Goal: Navigation & Orientation: Go to known website

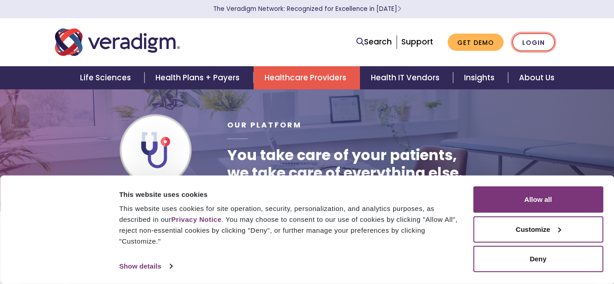
click at [540, 44] on link "Login" at bounding box center [533, 42] width 43 height 19
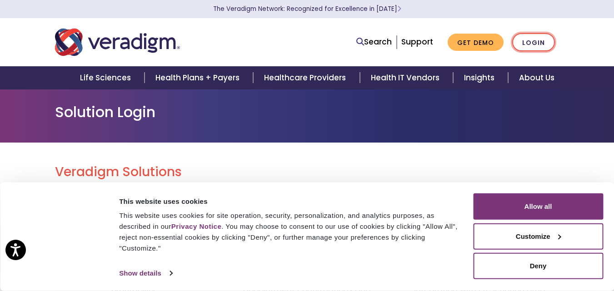
click at [543, 41] on link "Login" at bounding box center [533, 42] width 43 height 19
